Goal: Transaction & Acquisition: Purchase product/service

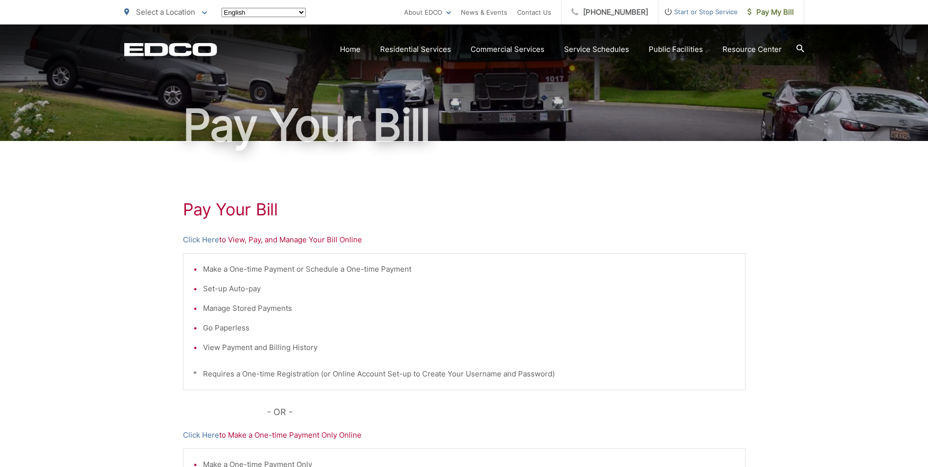
scroll to position [147, 0]
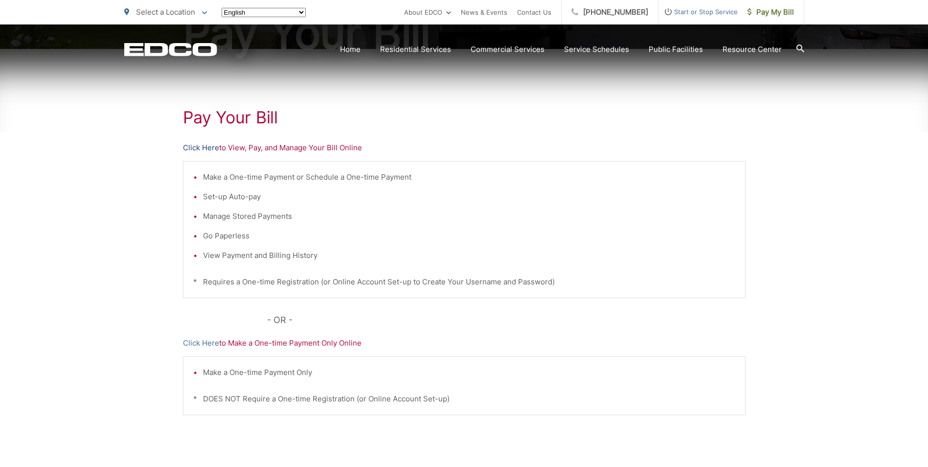
click at [204, 146] on link "Click Here" at bounding box center [201, 148] width 36 height 12
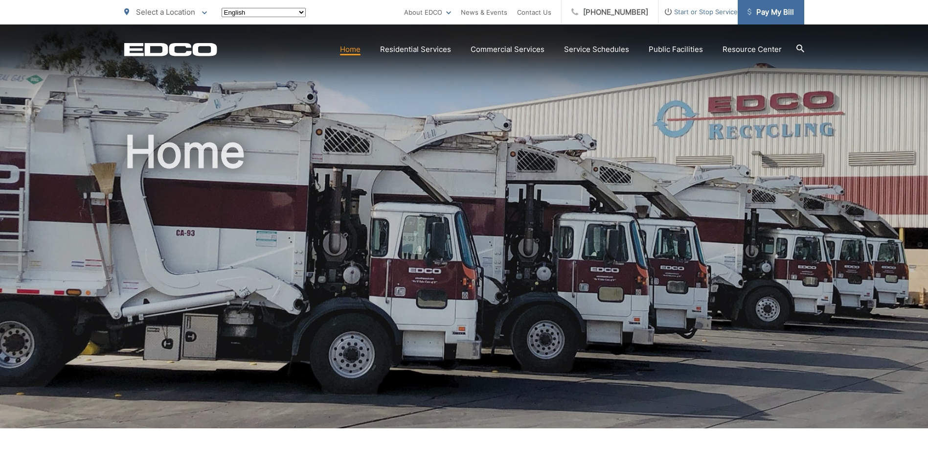
click at [777, 15] on span "Pay My Bill" at bounding box center [771, 12] width 46 height 12
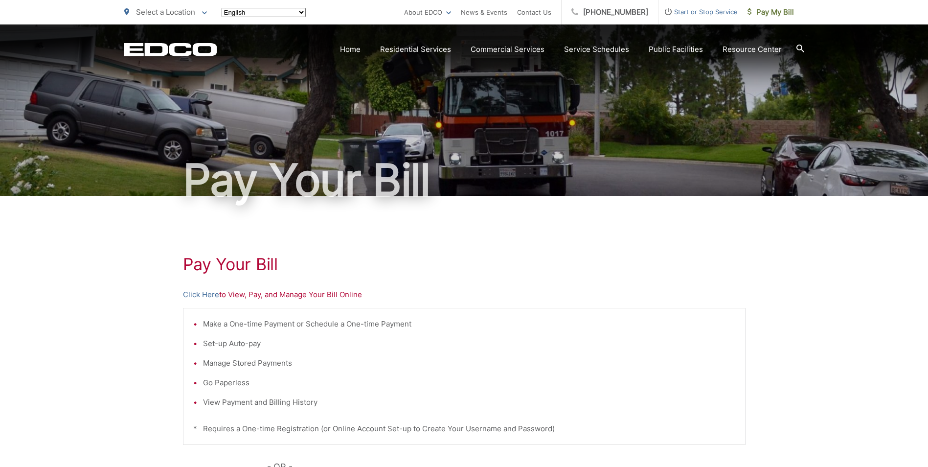
click at [276, 298] on p "Click Here to View, Pay, and Manage Your Bill Online" at bounding box center [464, 295] width 563 height 12
click at [198, 293] on link "Click Here" at bounding box center [201, 295] width 36 height 12
